Goal: Check status: Check status

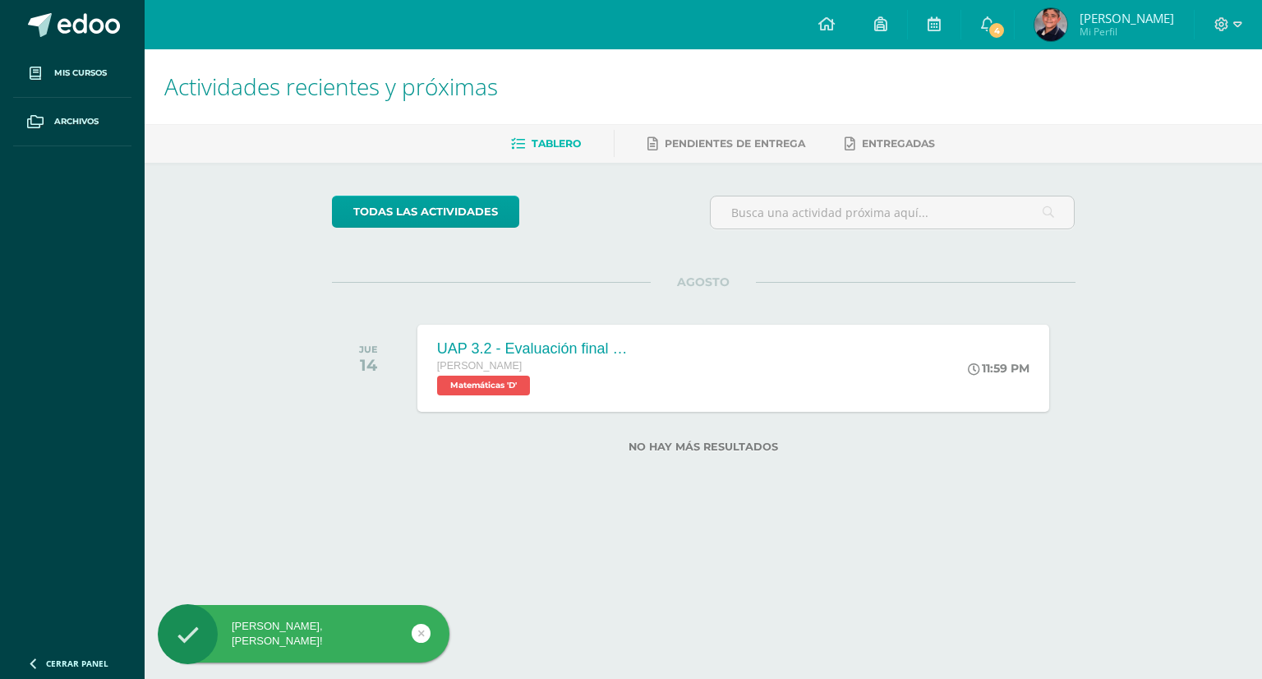
click at [1098, 23] on span "[PERSON_NAME]" at bounding box center [1127, 18] width 94 height 16
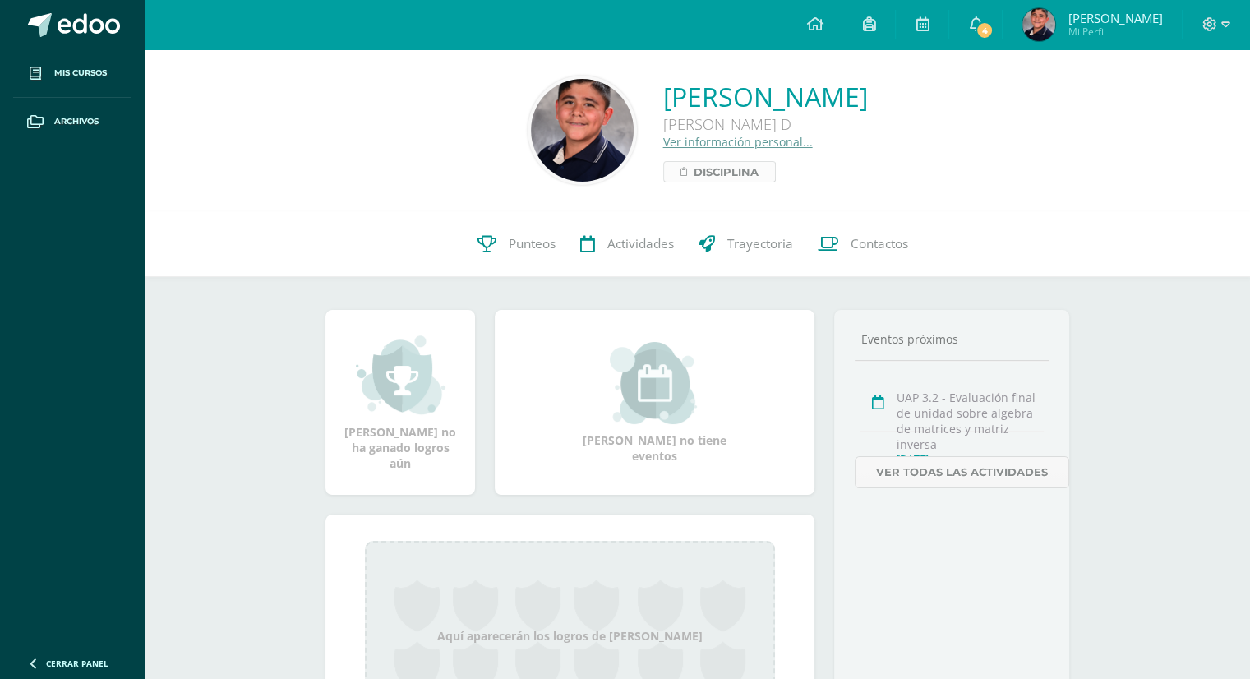
click at [680, 174] on icon at bounding box center [683, 171] width 7 height 9
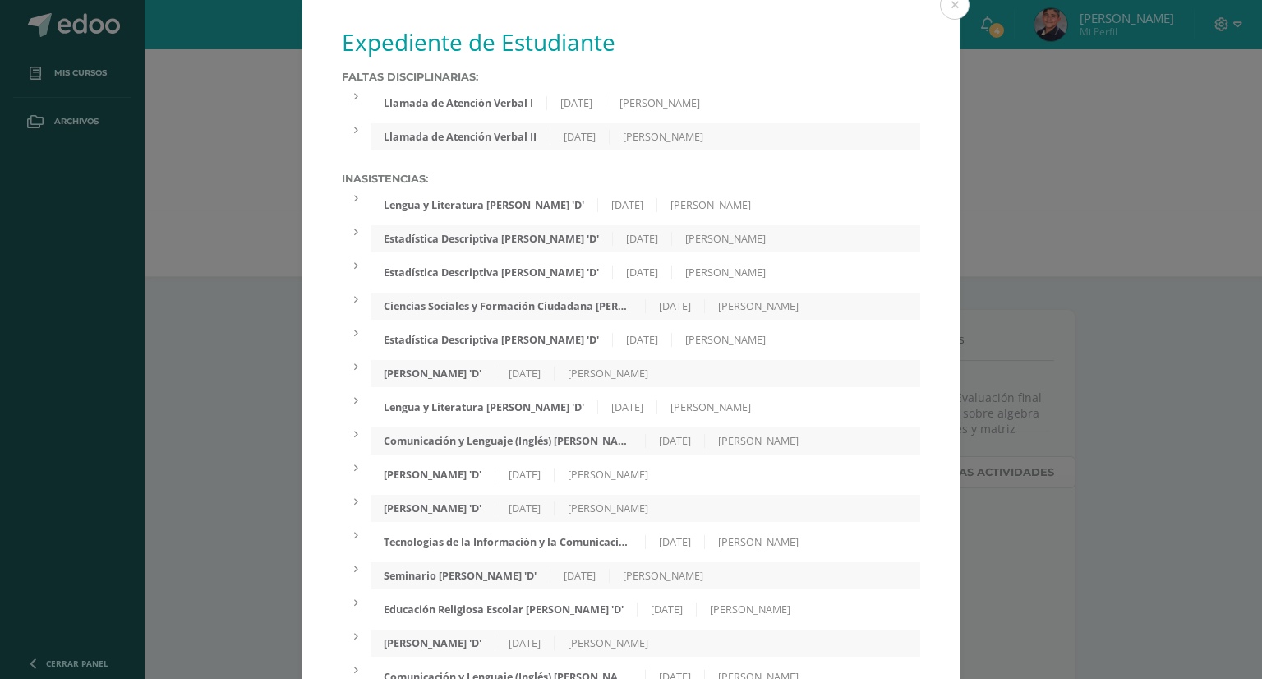
click at [572, 107] on div "[DATE]" at bounding box center [576, 103] width 59 height 14
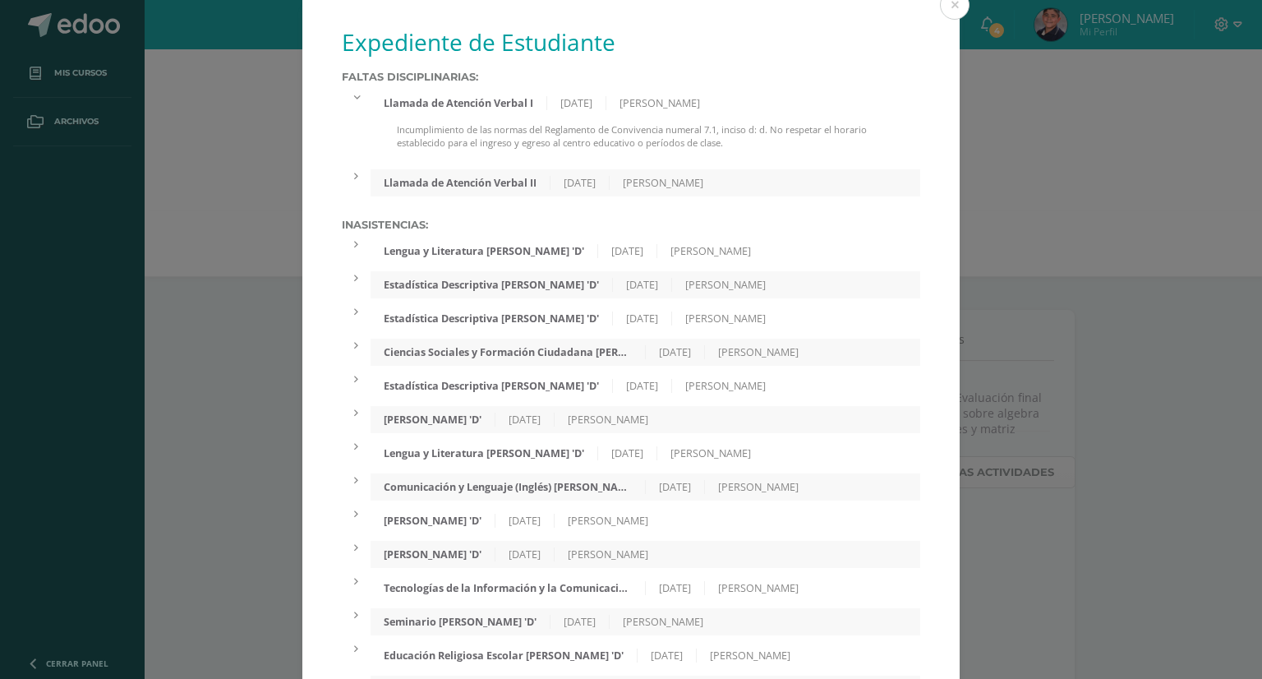
click at [610, 176] on div "[DATE]" at bounding box center [580, 183] width 59 height 14
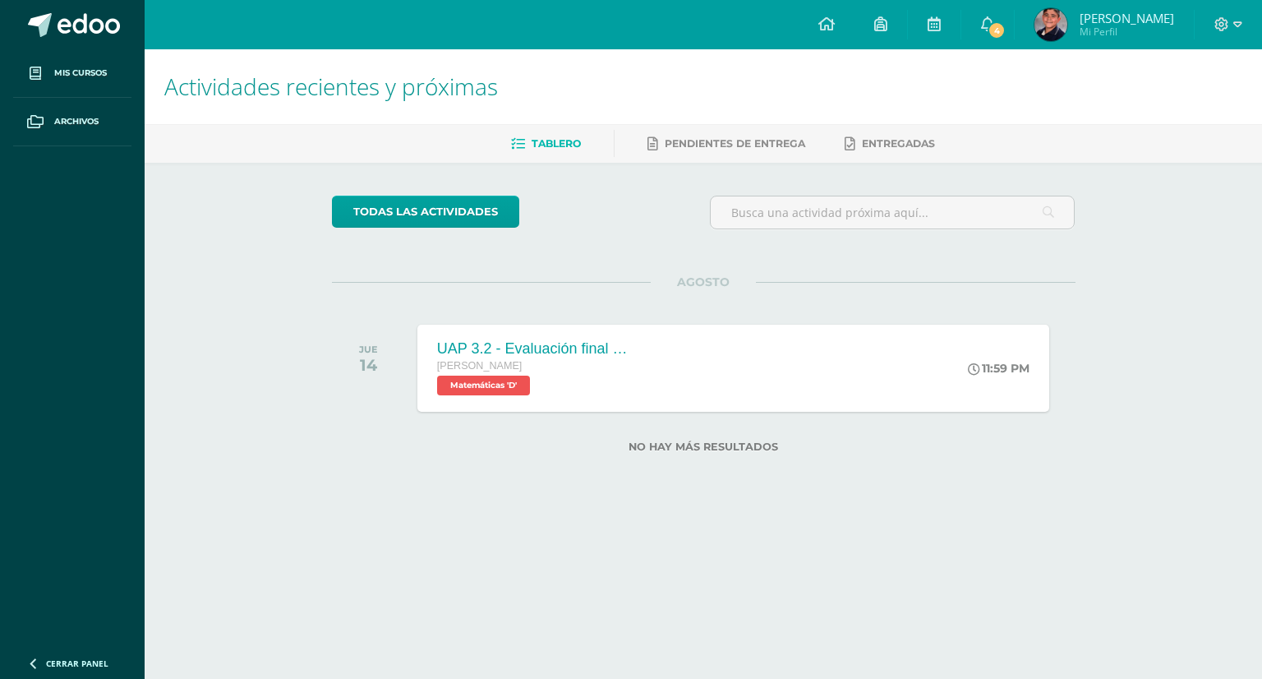
click at [1081, 17] on span "Gustavo Rafael Mi Perfil" at bounding box center [1104, 24] width 146 height 33
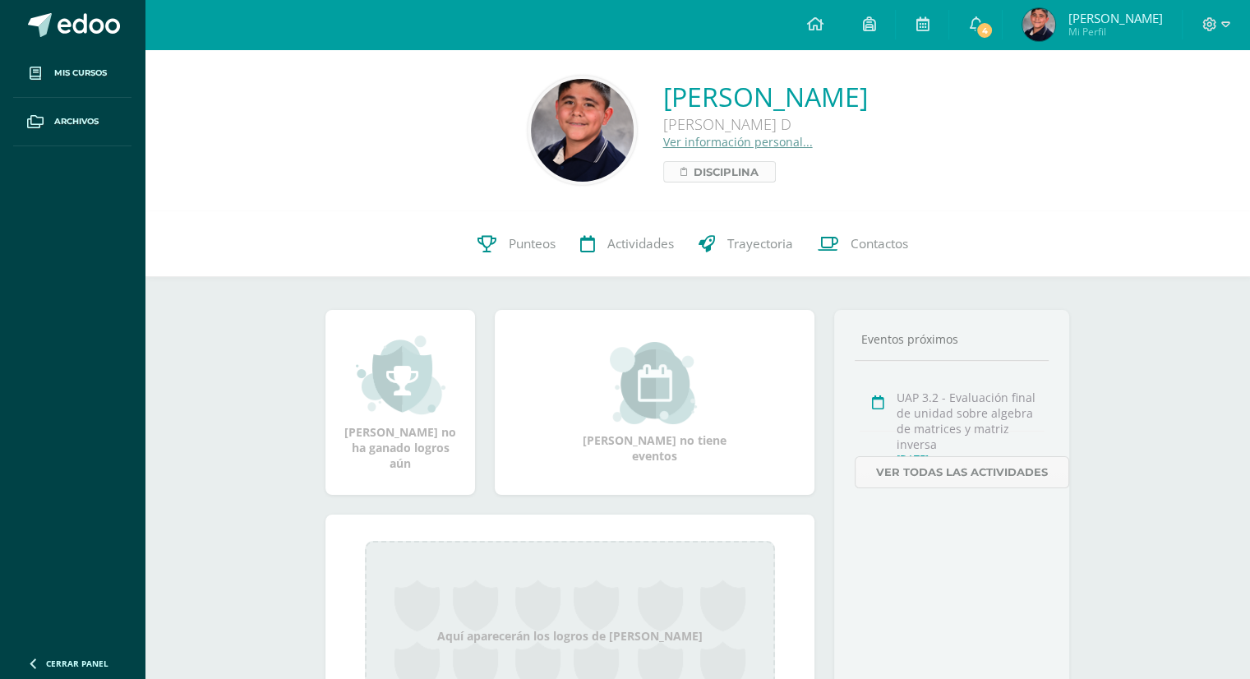
click at [693, 172] on span "Disciplina" at bounding box center [725, 172] width 65 height 20
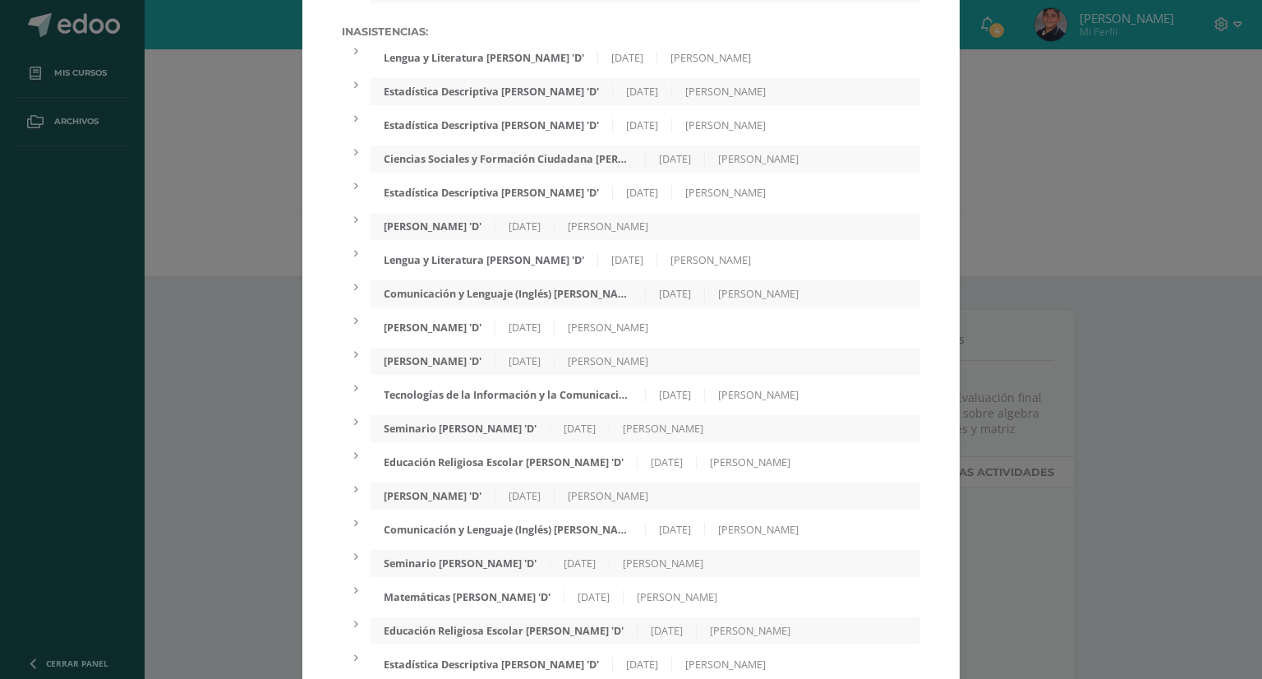
scroll to position [180, 0]
